Goal: Information Seeking & Learning: Learn about a topic

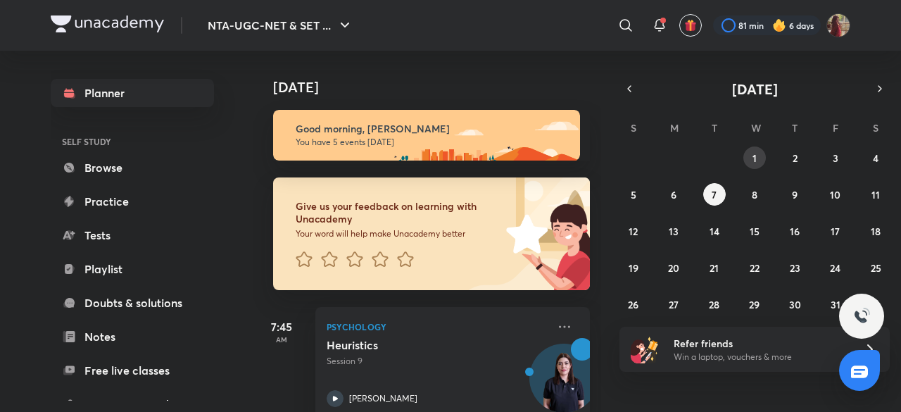
click at [753, 162] on abbr "1" at bounding box center [755, 157] width 4 height 13
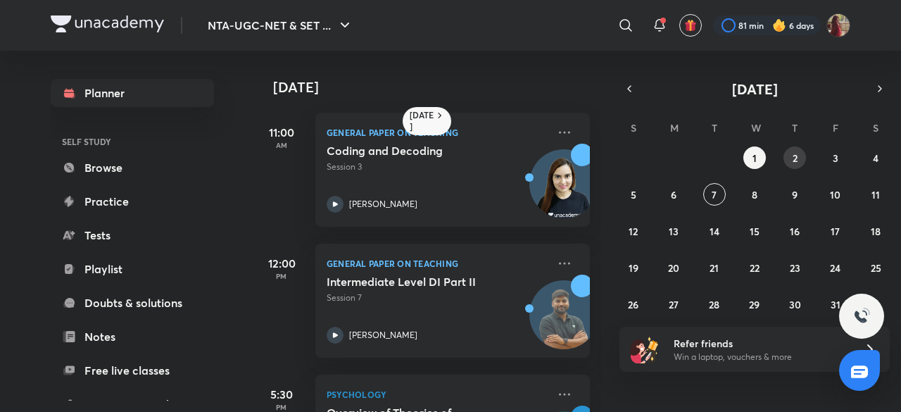
click at [804, 154] on button "2" at bounding box center [795, 157] width 23 height 23
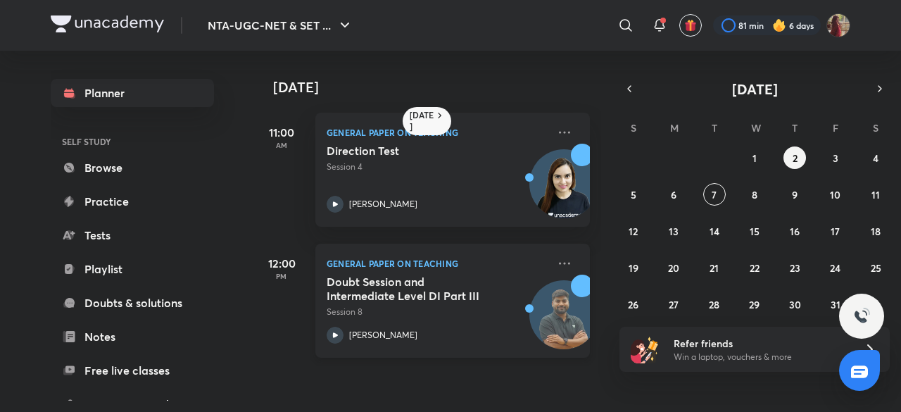
click at [329, 334] on icon at bounding box center [335, 335] width 17 height 17
